Goal: Use online tool/utility: Utilize a website feature to perform a specific function

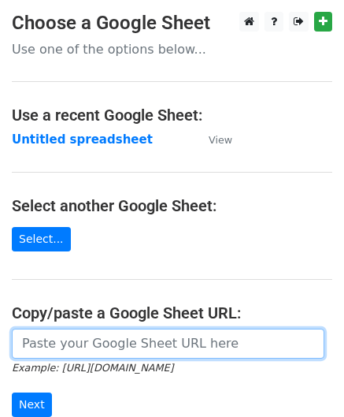
click at [124, 339] on input "url" at bounding box center [168, 343] width 313 height 30
paste input "[URL][DOMAIN_NAME]"
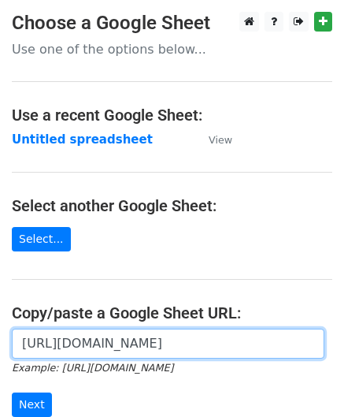
scroll to position [0, 342]
type input "[URL][DOMAIN_NAME]"
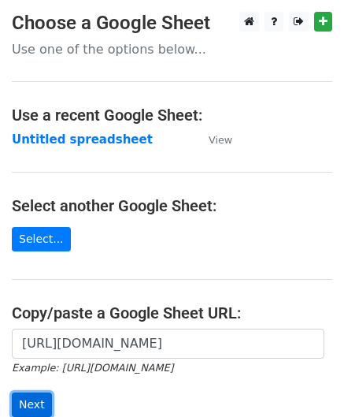
scroll to position [0, 0]
click at [31, 398] on input "Next" at bounding box center [32, 404] width 40 height 24
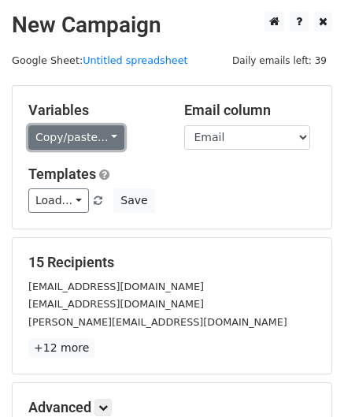
click at [88, 135] on link "Copy/paste..." at bounding box center [76, 137] width 96 height 24
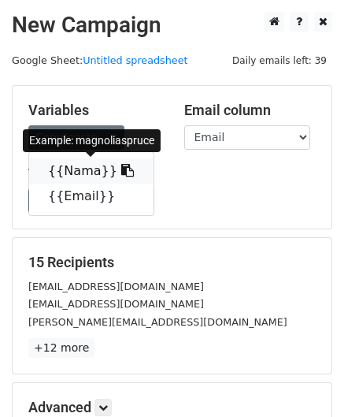
click at [121, 166] on icon at bounding box center [127, 170] width 13 height 13
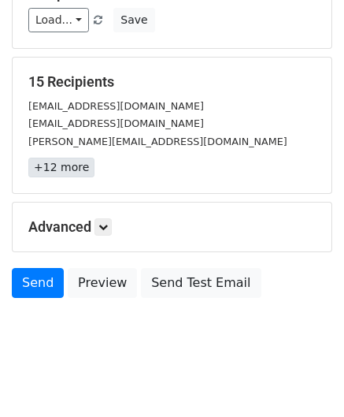
scroll to position [192, 0]
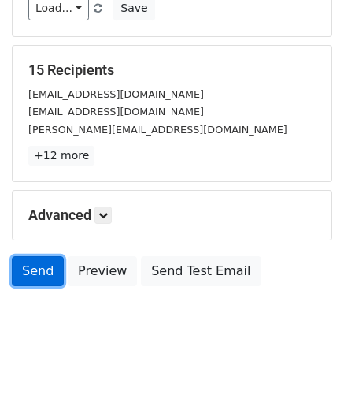
click at [39, 273] on link "Send" at bounding box center [38, 271] width 52 height 30
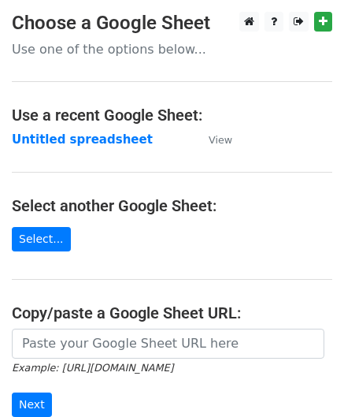
scroll to position [94, 0]
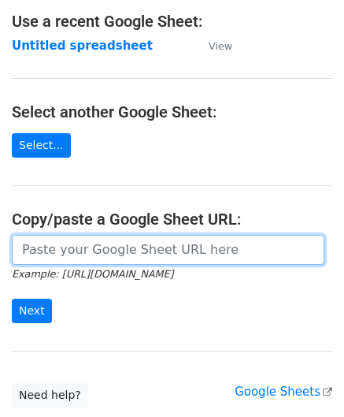
click at [115, 242] on input "url" at bounding box center [168, 250] width 313 height 30
paste input "[URL][DOMAIN_NAME]"
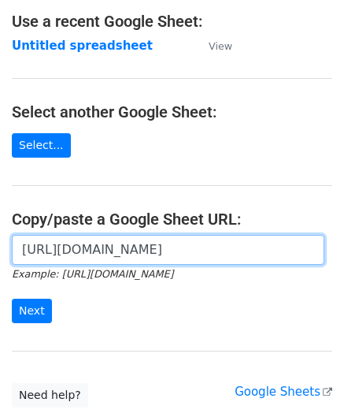
scroll to position [0, 342]
type input "[URL][DOMAIN_NAME]"
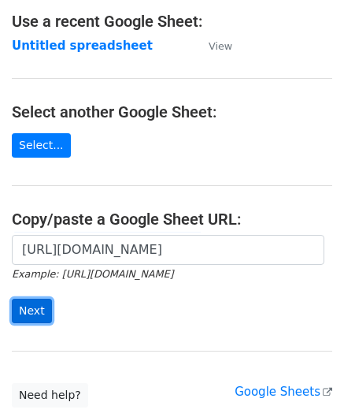
scroll to position [0, 0]
click at [24, 310] on input "Next" at bounding box center [32, 310] width 40 height 24
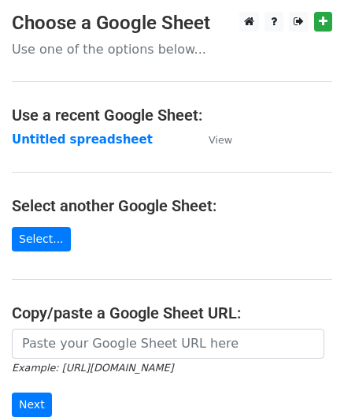
scroll to position [206, 0]
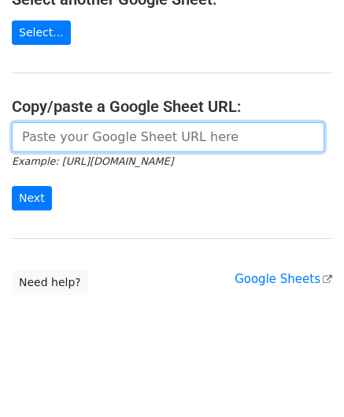
click at [194, 141] on input "url" at bounding box center [168, 137] width 313 height 30
paste input "https://docs.google.com/spreadsheets/d/1uQvir3vgDKcI_c-vr8g6ndcGLyR4koZdyWYYpDK…"
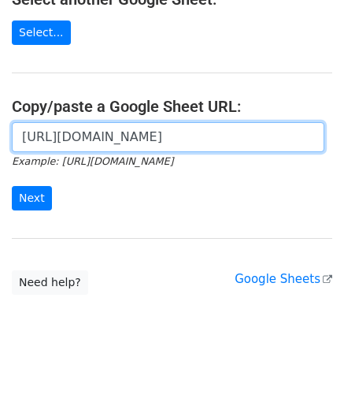
scroll to position [0, 342]
type input "[URL][DOMAIN_NAME]"
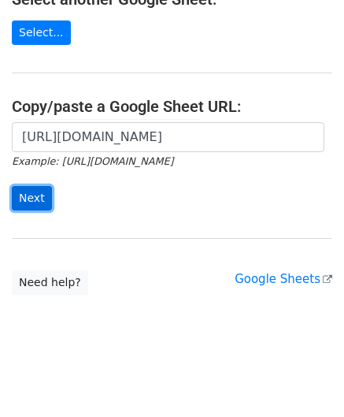
scroll to position [0, 0]
click at [31, 197] on input "Next" at bounding box center [32, 198] width 40 height 24
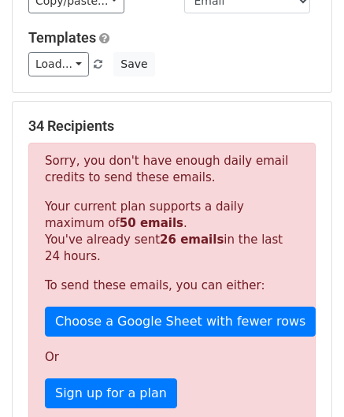
scroll to position [137, 0]
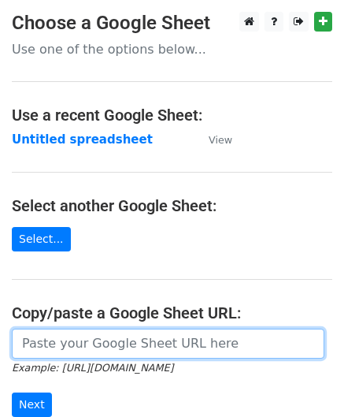
click at [126, 349] on input "url" at bounding box center [168, 343] width 313 height 30
paste input "[URL][DOMAIN_NAME]"
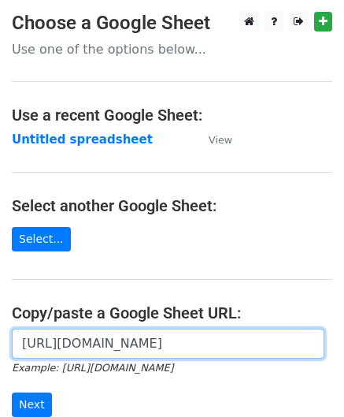
scroll to position [0, 342]
type input "[URL][DOMAIN_NAME]"
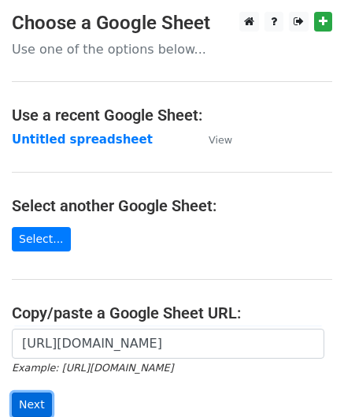
scroll to position [0, 0]
click at [34, 394] on input "Next" at bounding box center [32, 404] width 40 height 24
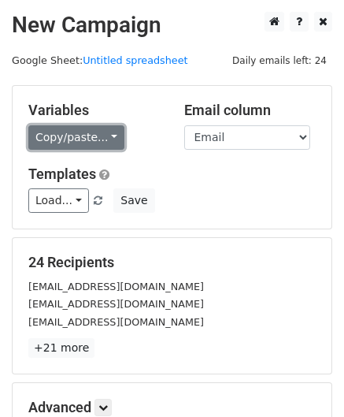
click at [85, 146] on link "Copy/paste..." at bounding box center [76, 137] width 96 height 24
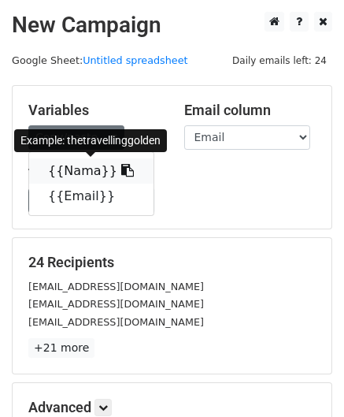
click at [82, 169] on link "{{Nama}}" at bounding box center [91, 170] width 124 height 25
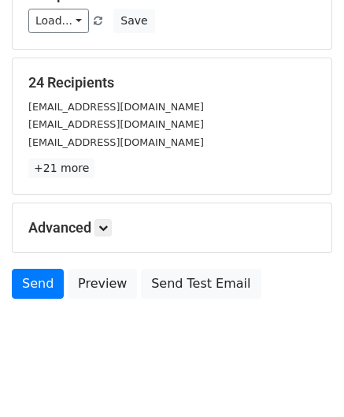
scroll to position [182, 0]
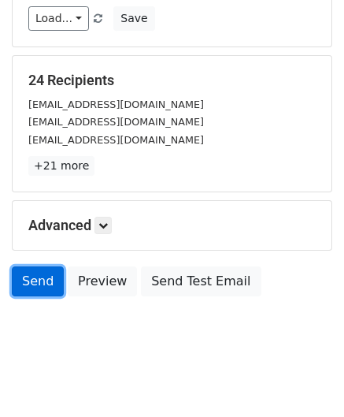
click at [40, 283] on link "Send" at bounding box center [38, 281] width 52 height 30
